Goal: Information Seeking & Learning: Learn about a topic

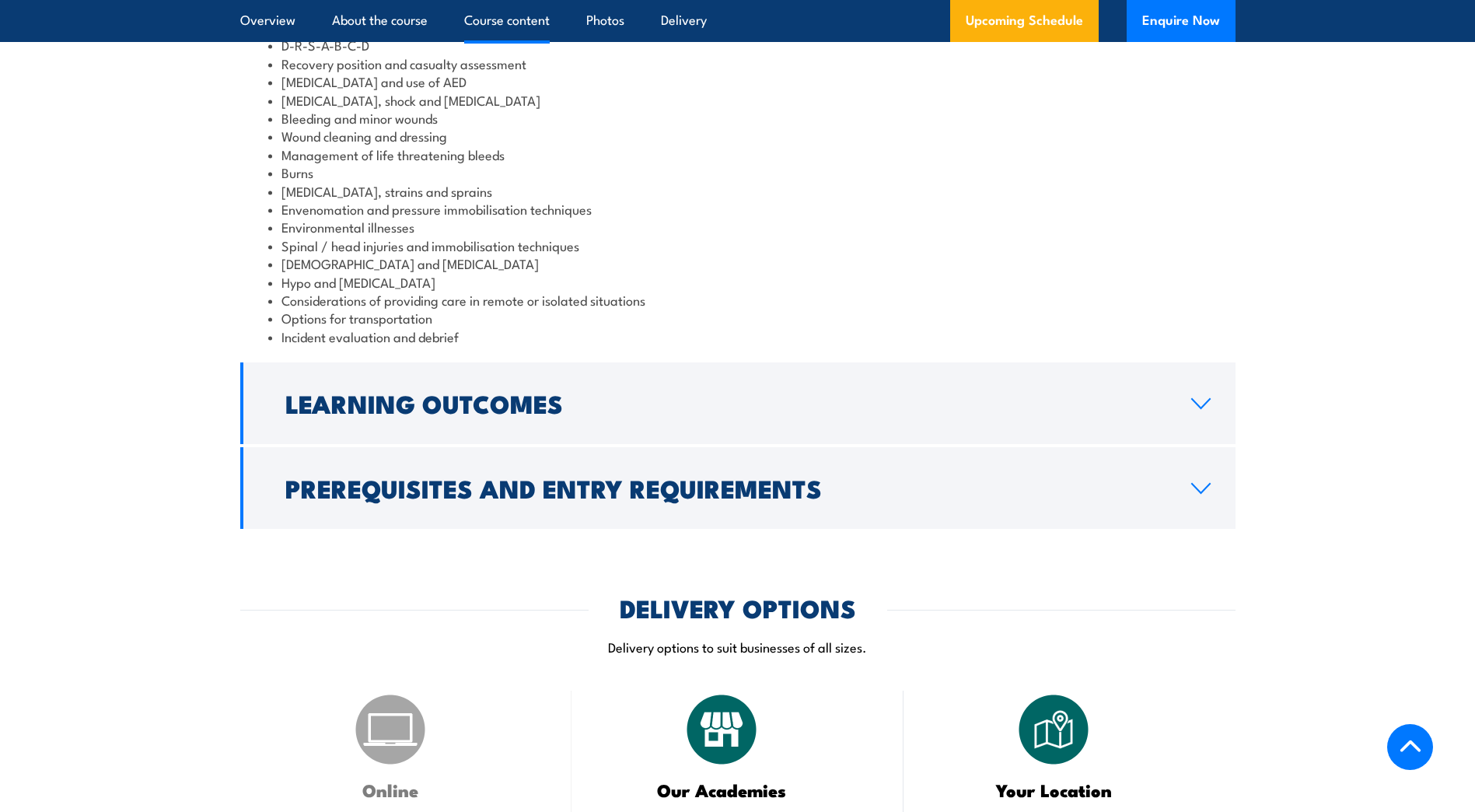
scroll to position [1555, 0]
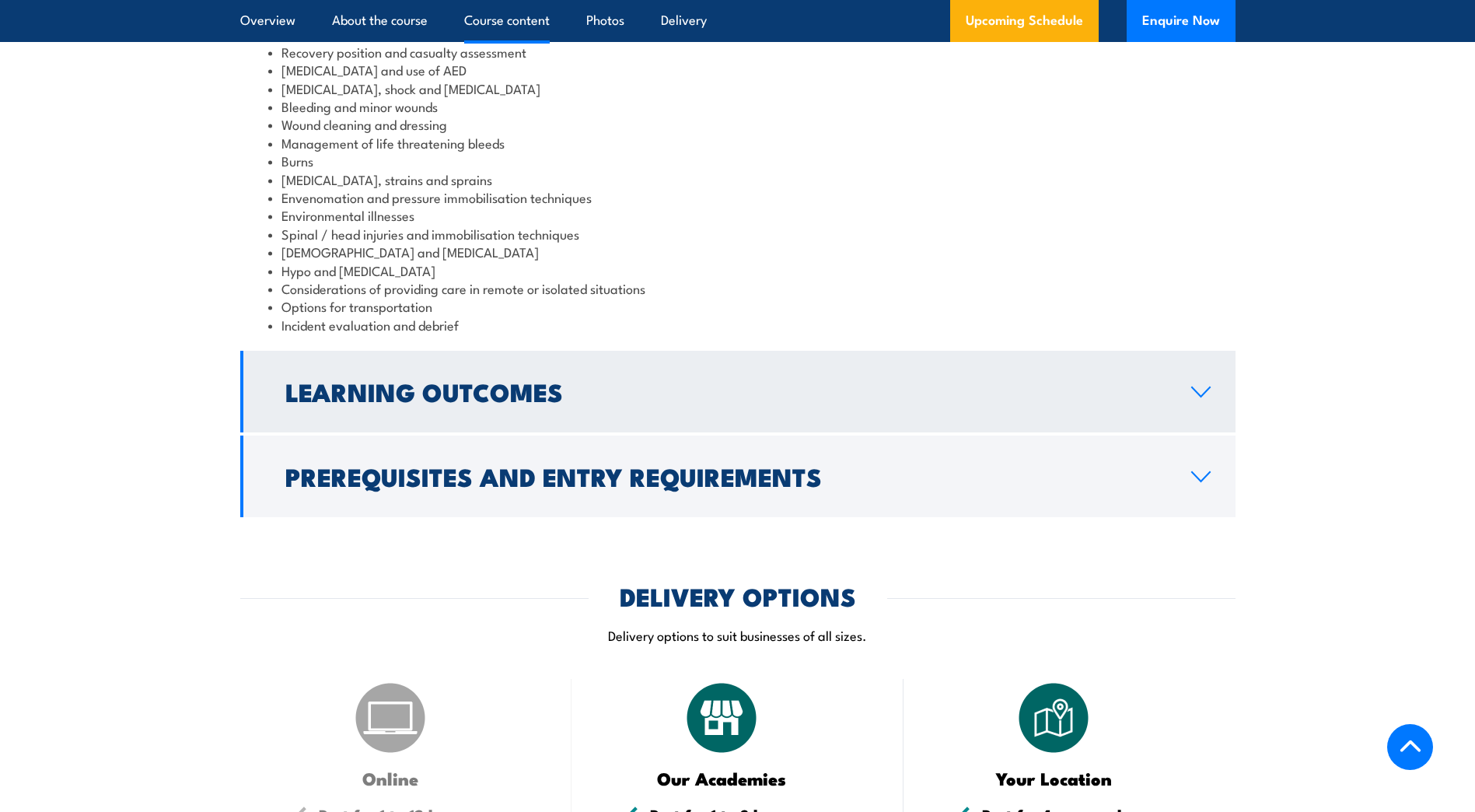
click at [581, 380] on h2 "Learning Outcomes" at bounding box center [726, 390] width 882 height 22
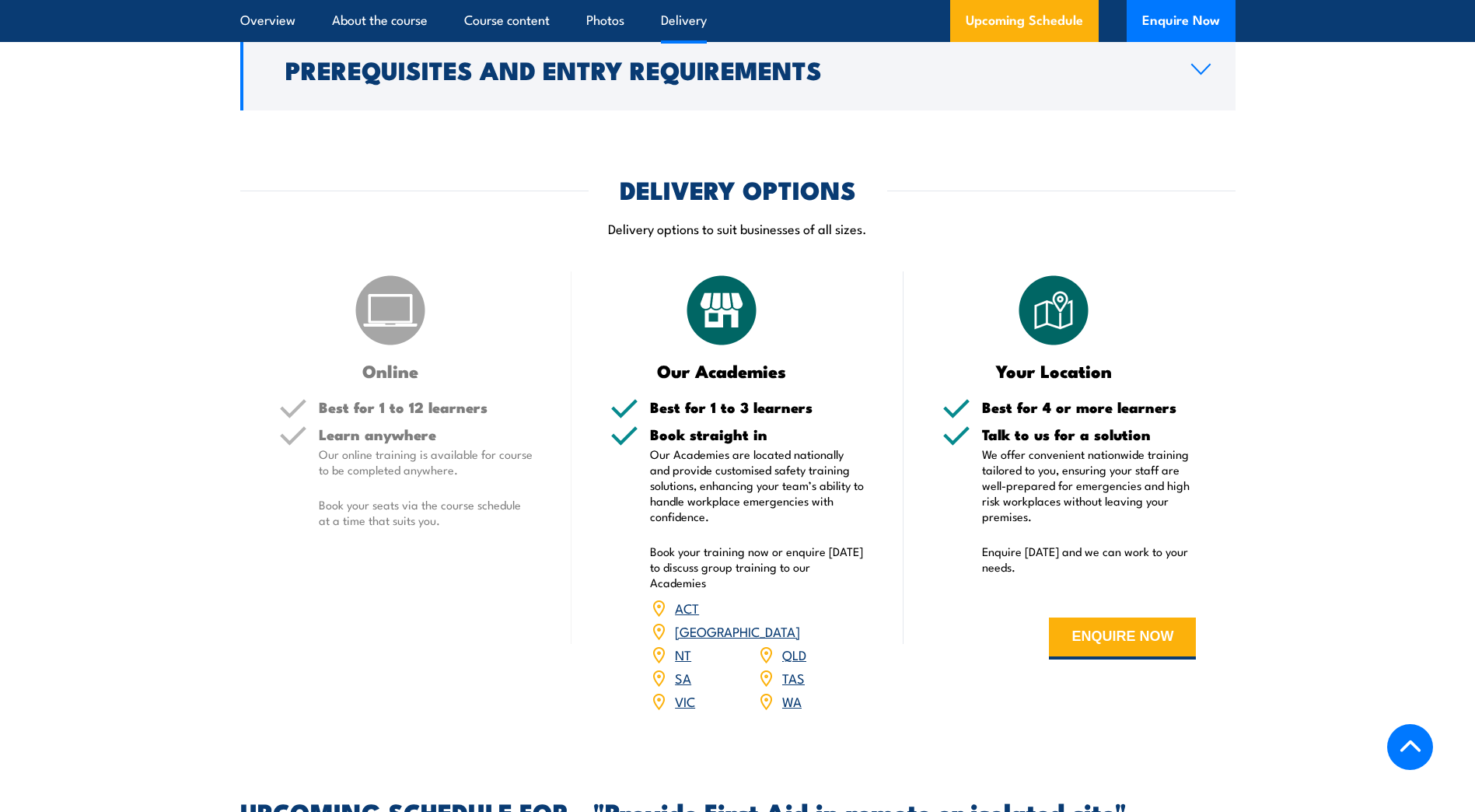
scroll to position [1761, 0]
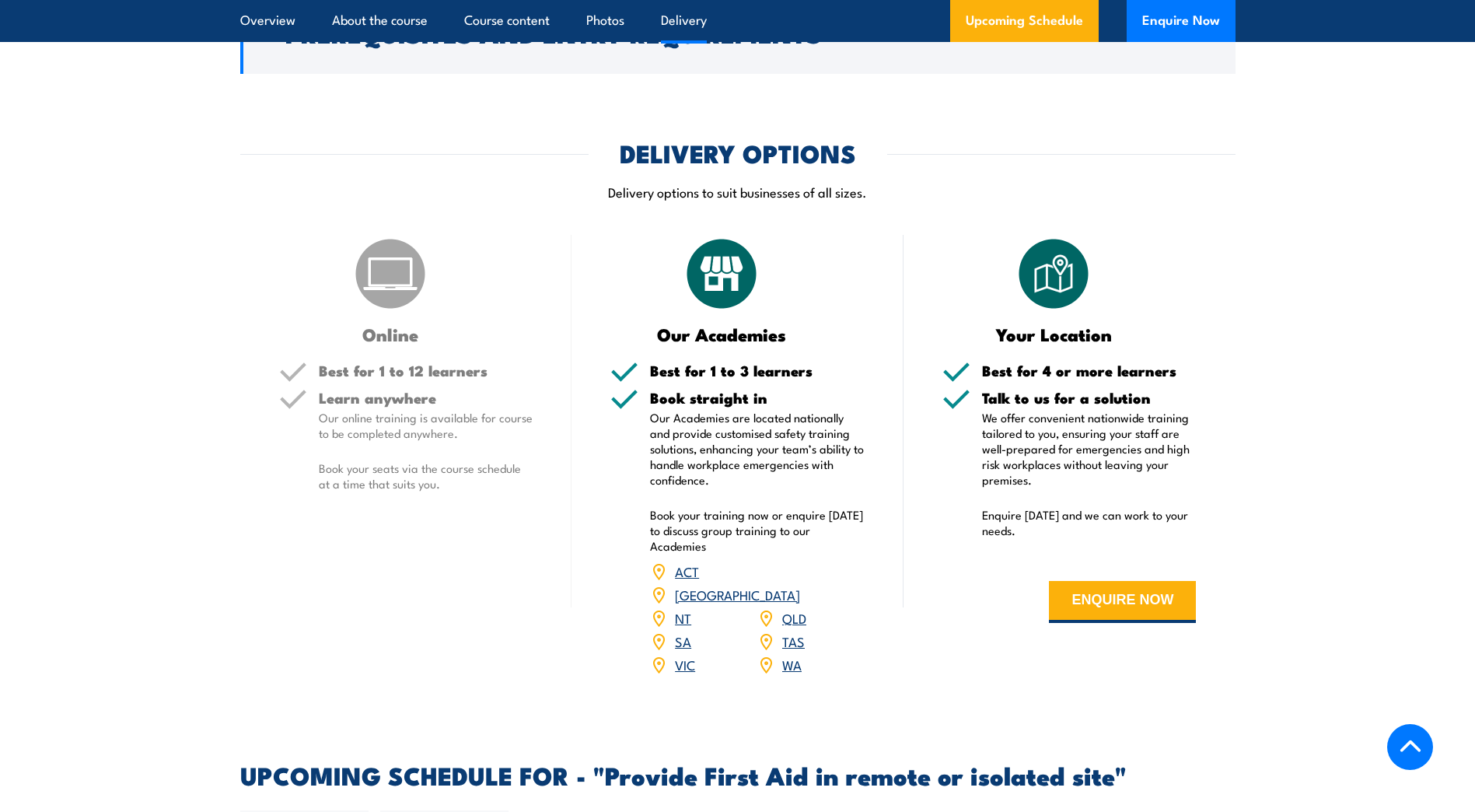
click at [1048, 262] on img at bounding box center [1054, 274] width 78 height 78
click at [1050, 268] on img at bounding box center [1054, 274] width 78 height 78
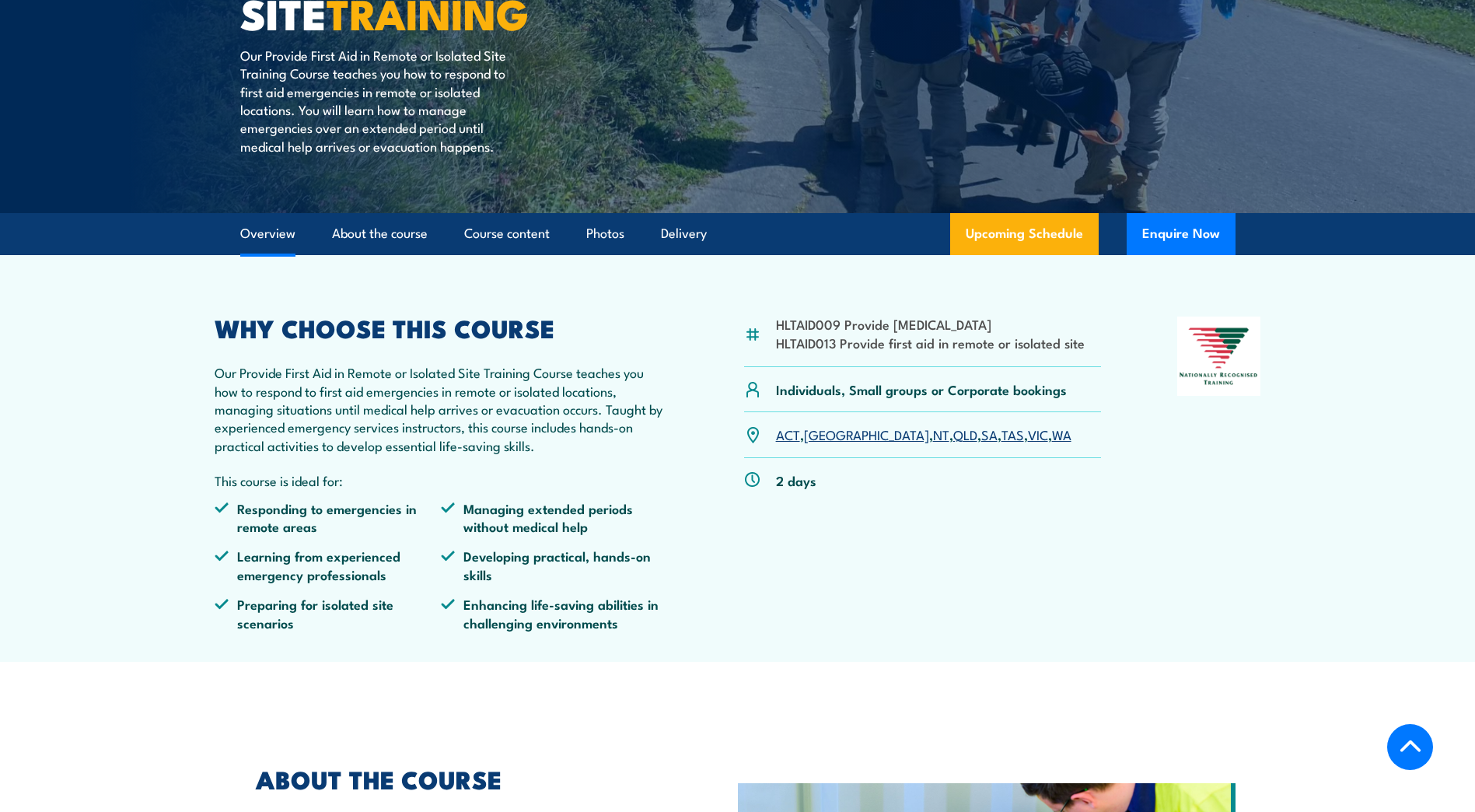
scroll to position [284, 0]
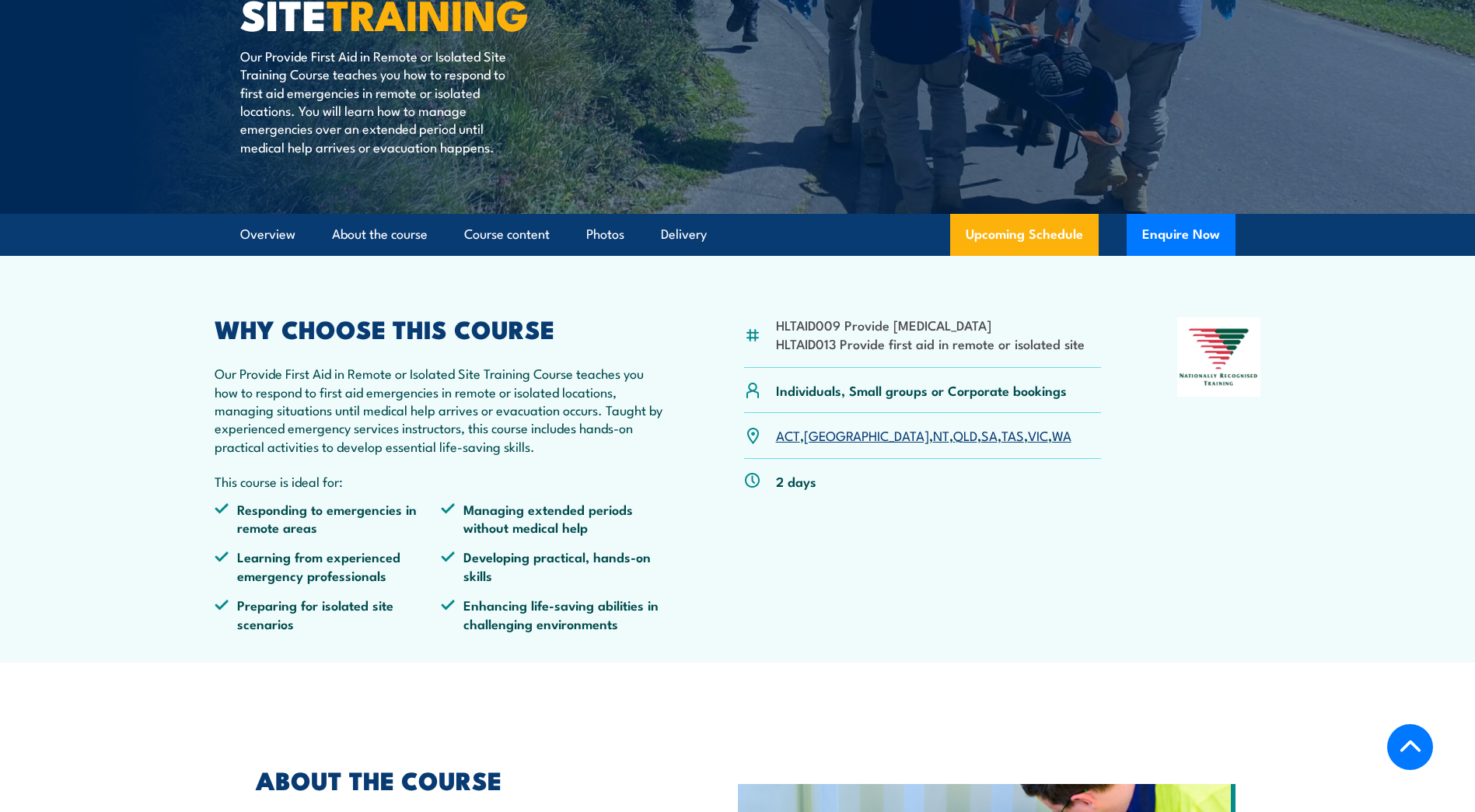
click at [1052, 435] on link "WA" at bounding box center [1062, 435] width 20 height 19
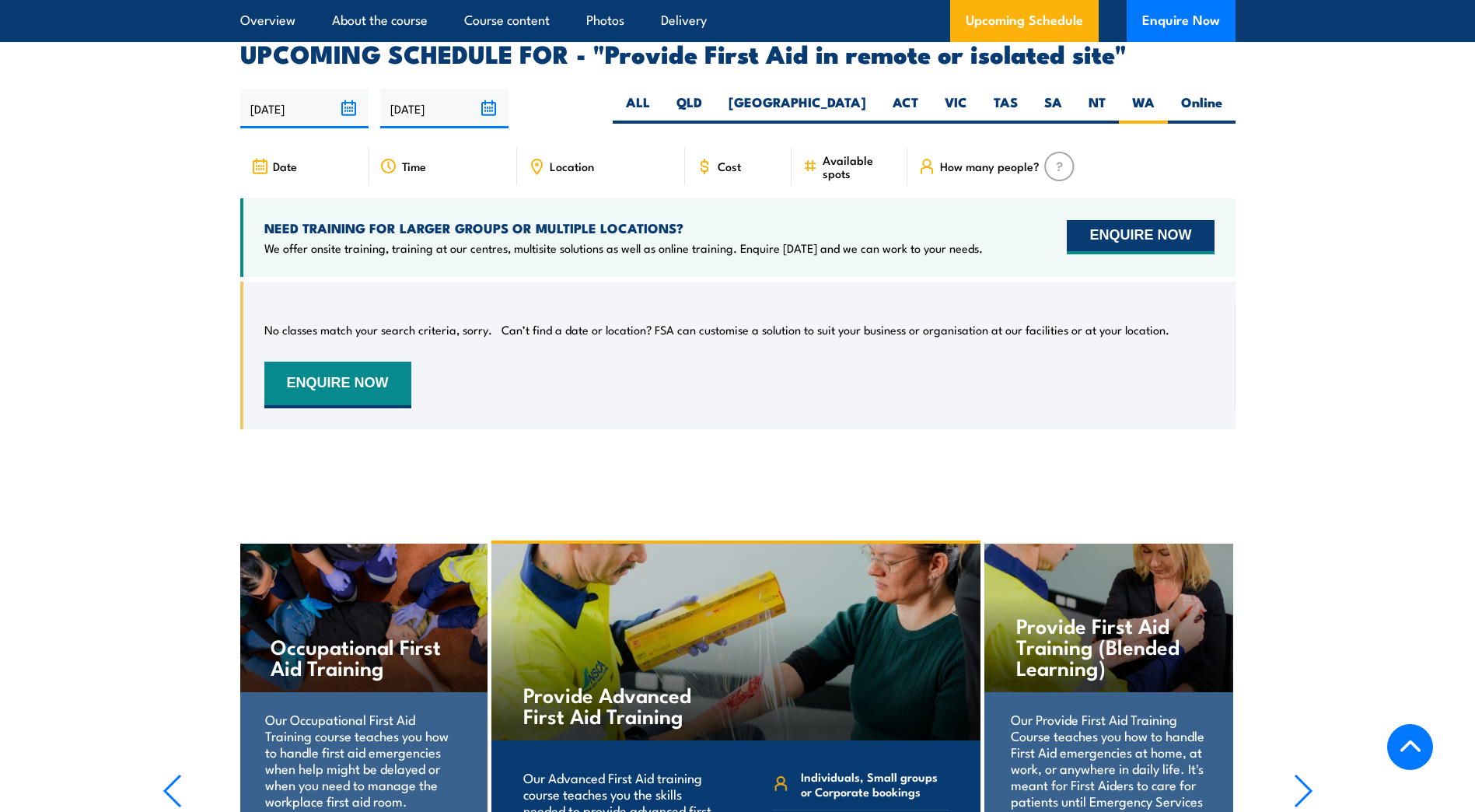
click at [1180, 220] on button "ENQUIRE NOW" at bounding box center [1140, 237] width 147 height 34
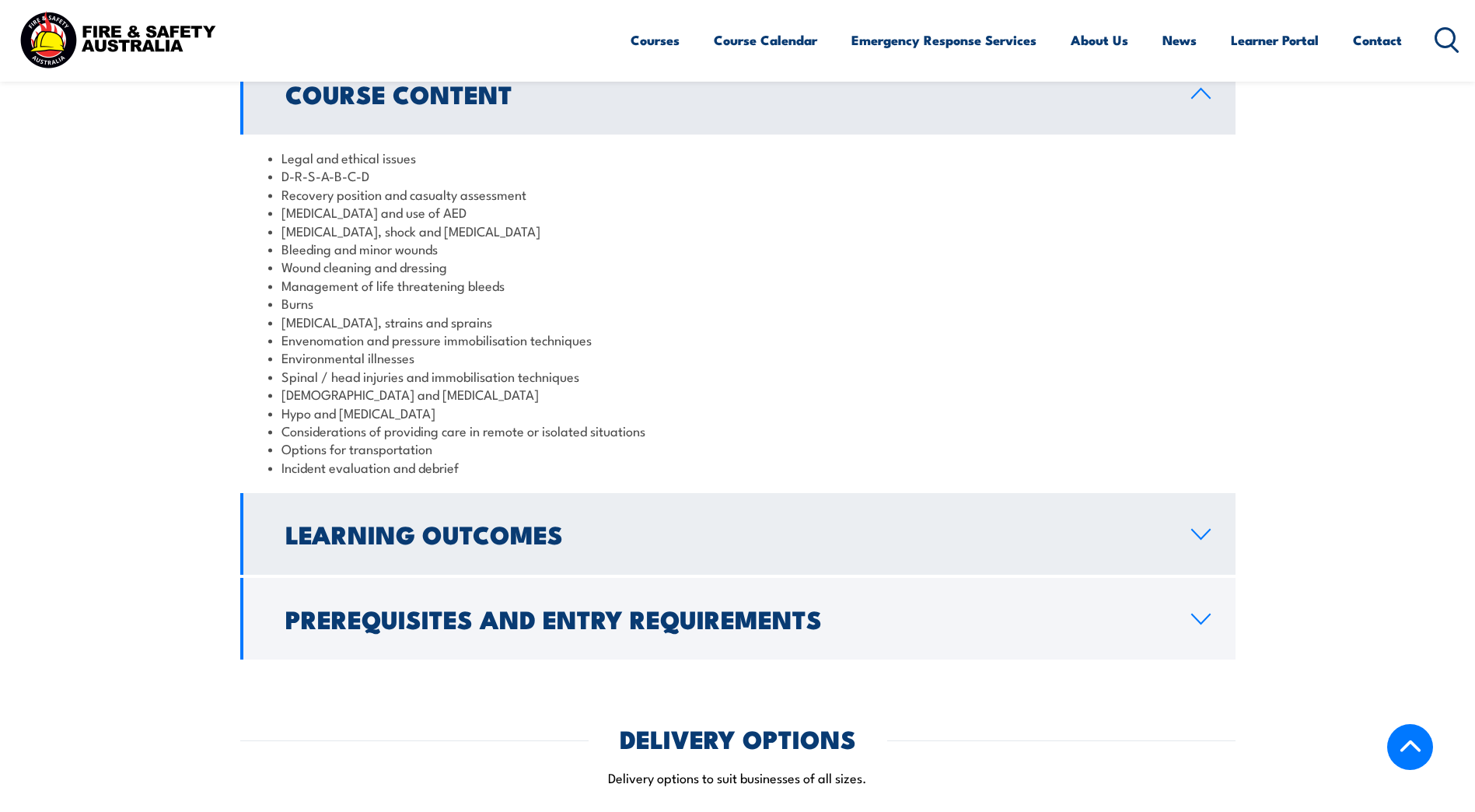
scroll to position [1555, 0]
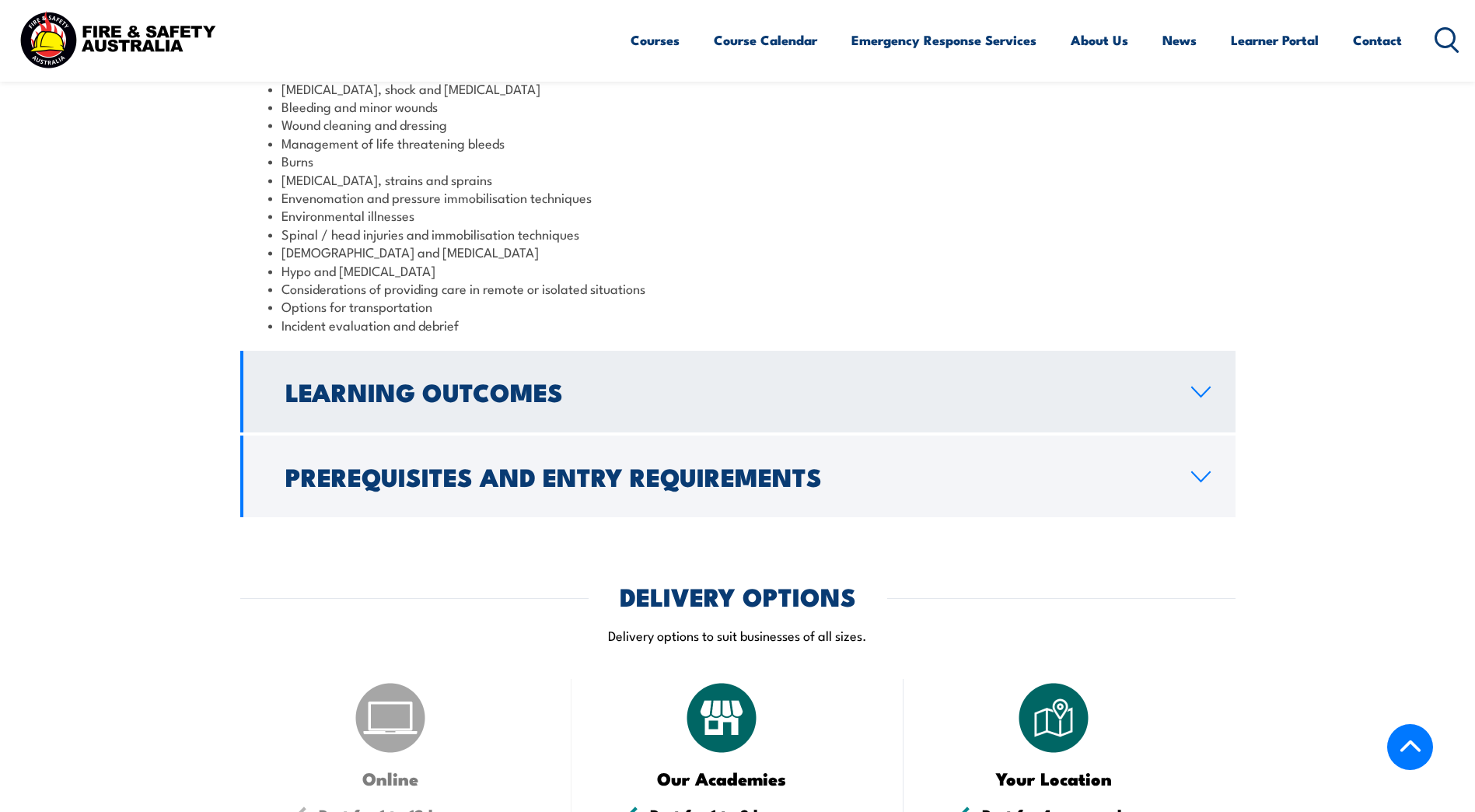
click at [539, 380] on h2 "Learning Outcomes" at bounding box center [726, 390] width 882 height 22
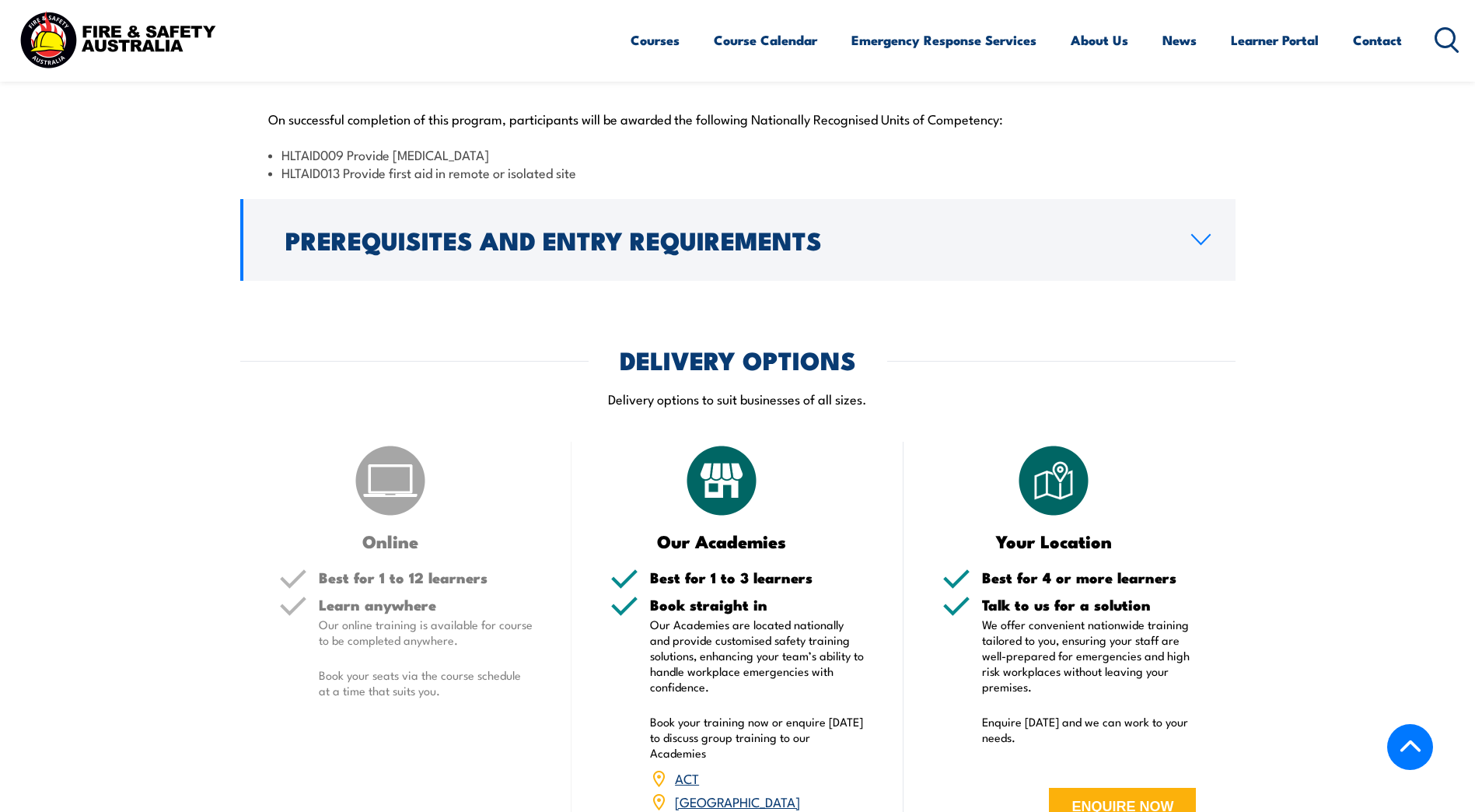
scroll to position [1542, 0]
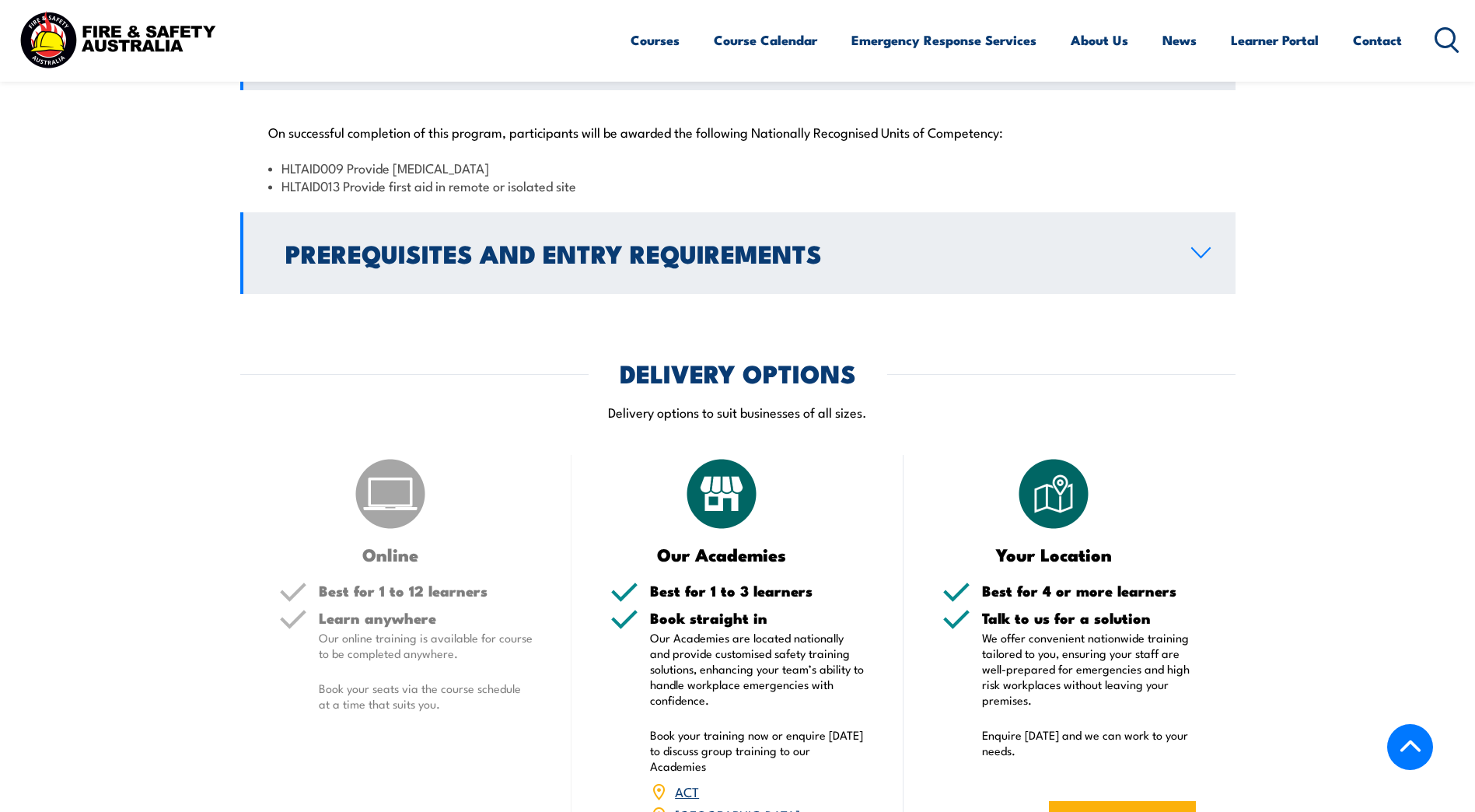
click at [721, 242] on h2 "Prerequisites and Entry Requirements" at bounding box center [726, 252] width 882 height 22
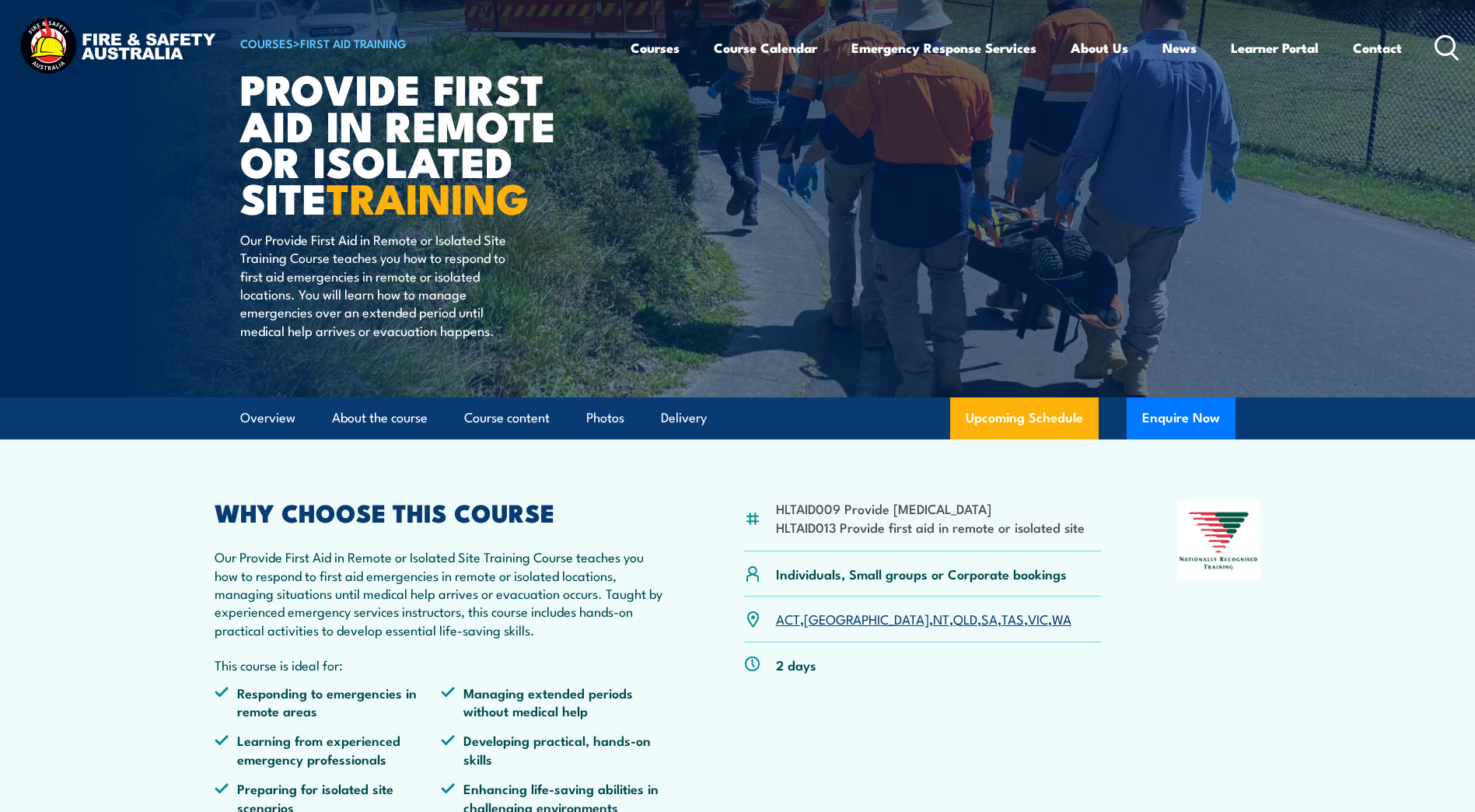
scroll to position [0, 0]
